Goal: Check status

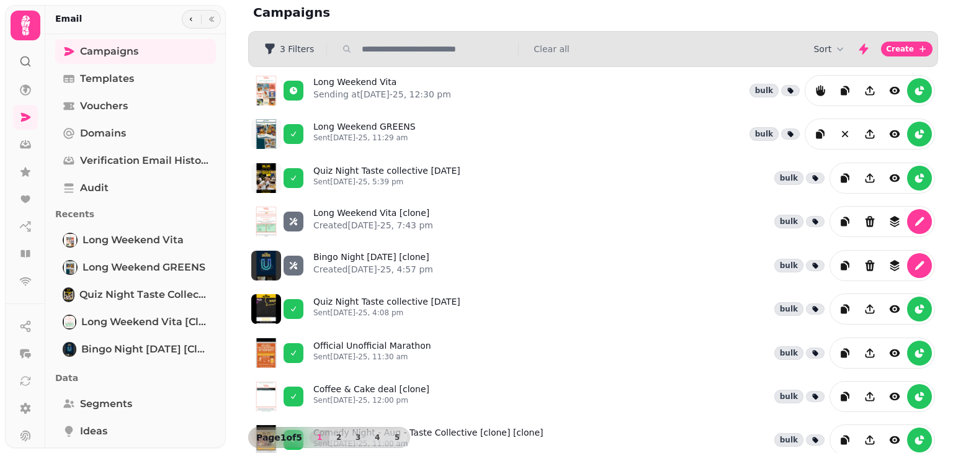
scroll to position [7, 0]
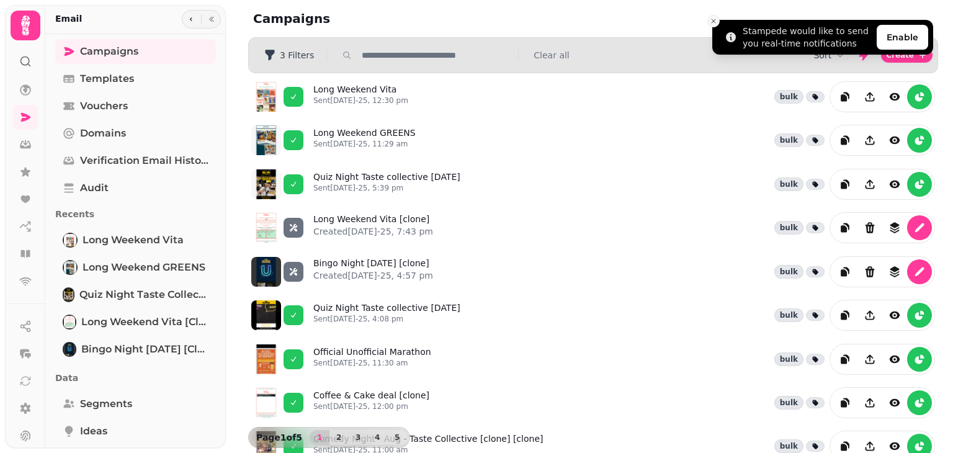
click at [715, 22] on icon "Close toast" at bounding box center [713, 20] width 7 height 7
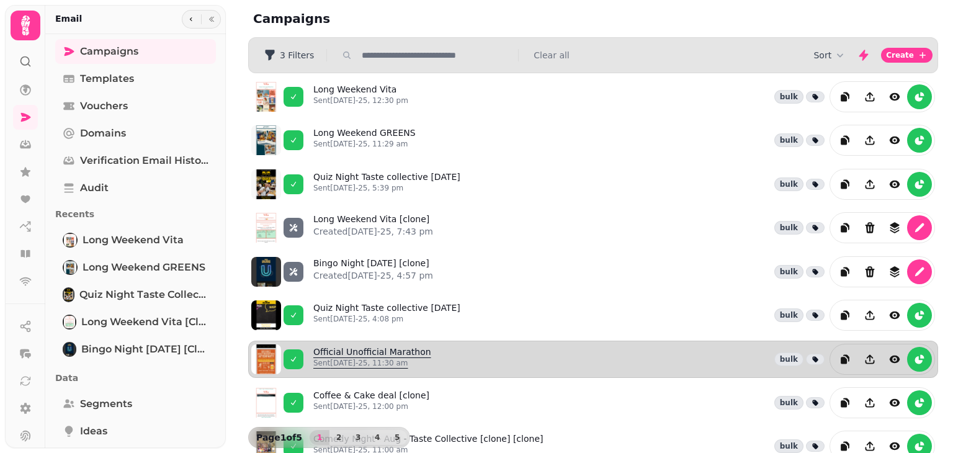
click at [366, 345] on link "Official Unofficial Marathon Sent 7th Aug-25, 11:30 am" at bounding box center [372, 358] width 118 height 27
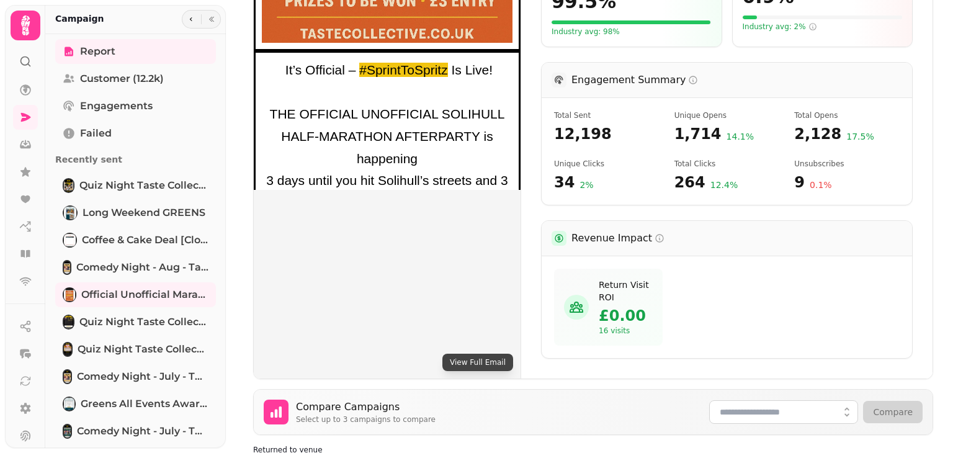
scroll to position [407, 0]
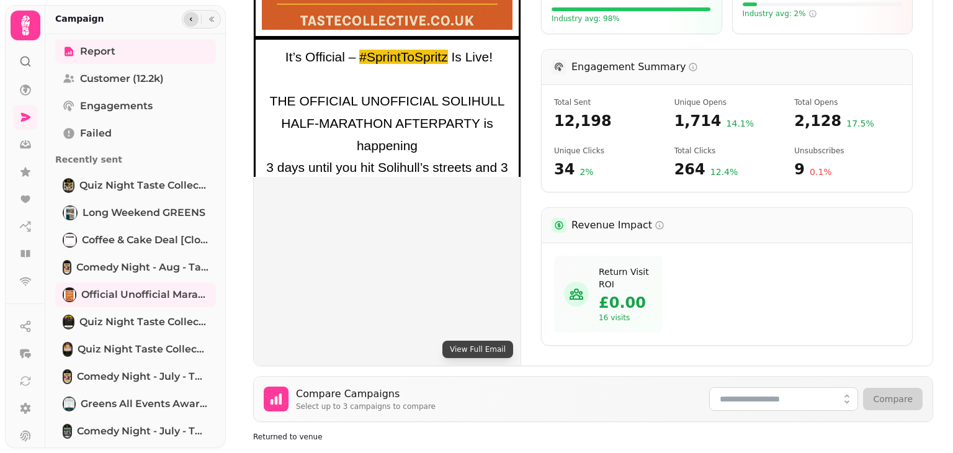
click at [194, 20] on button "button" at bounding box center [191, 19] width 15 height 15
